Goal: Transaction & Acquisition: Purchase product/service

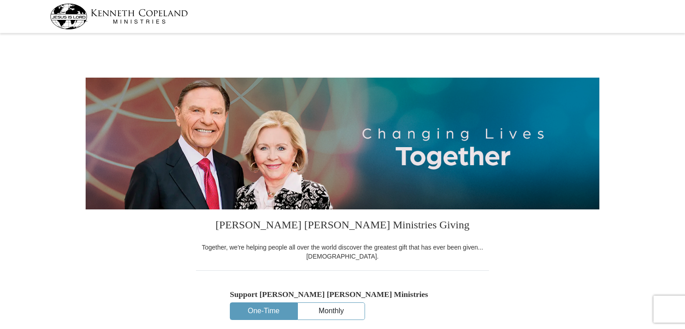
select select "TN"
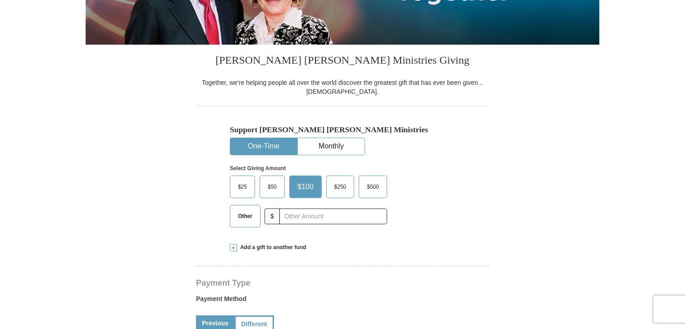
scroll to position [180, 0]
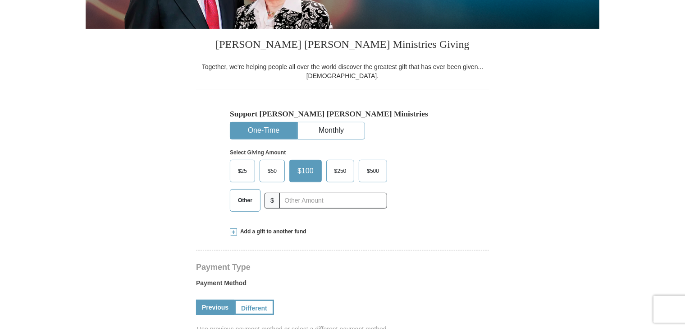
click at [249, 203] on span "Other" at bounding box center [245, 200] width 23 height 14
click at [0, 0] on input "Other" at bounding box center [0, 0] width 0 height 0
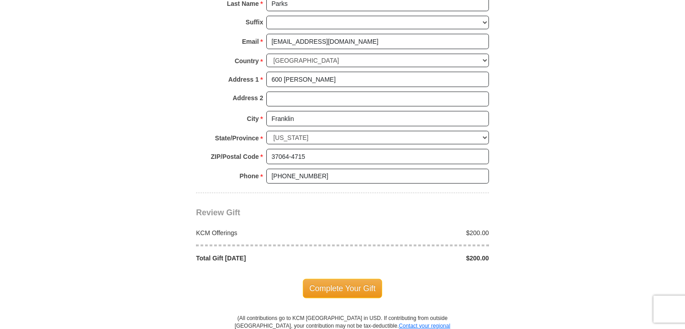
scroll to position [676, 0]
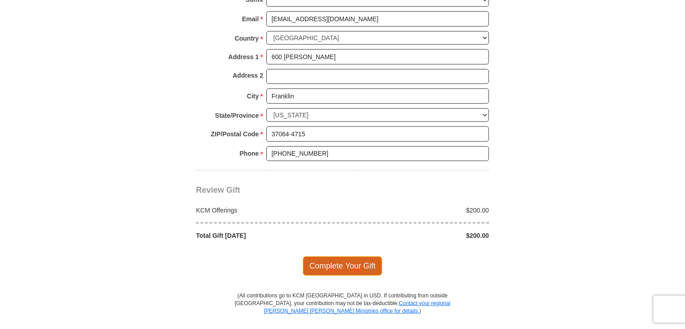
type input "200.00"
click at [339, 258] on span "Complete Your Gift" at bounding box center [343, 265] width 80 height 19
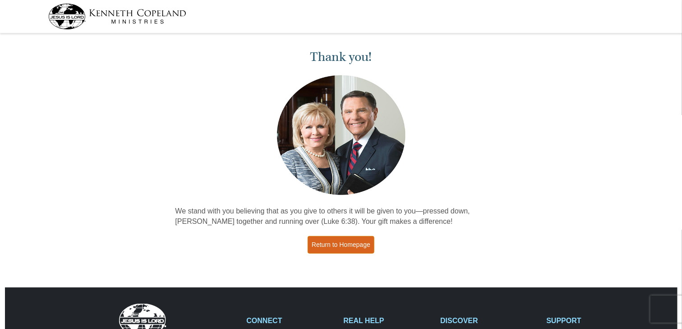
click at [336, 242] on link "Return to Homepage" at bounding box center [340, 245] width 67 height 18
